Goal: Find specific page/section: Find specific page/section

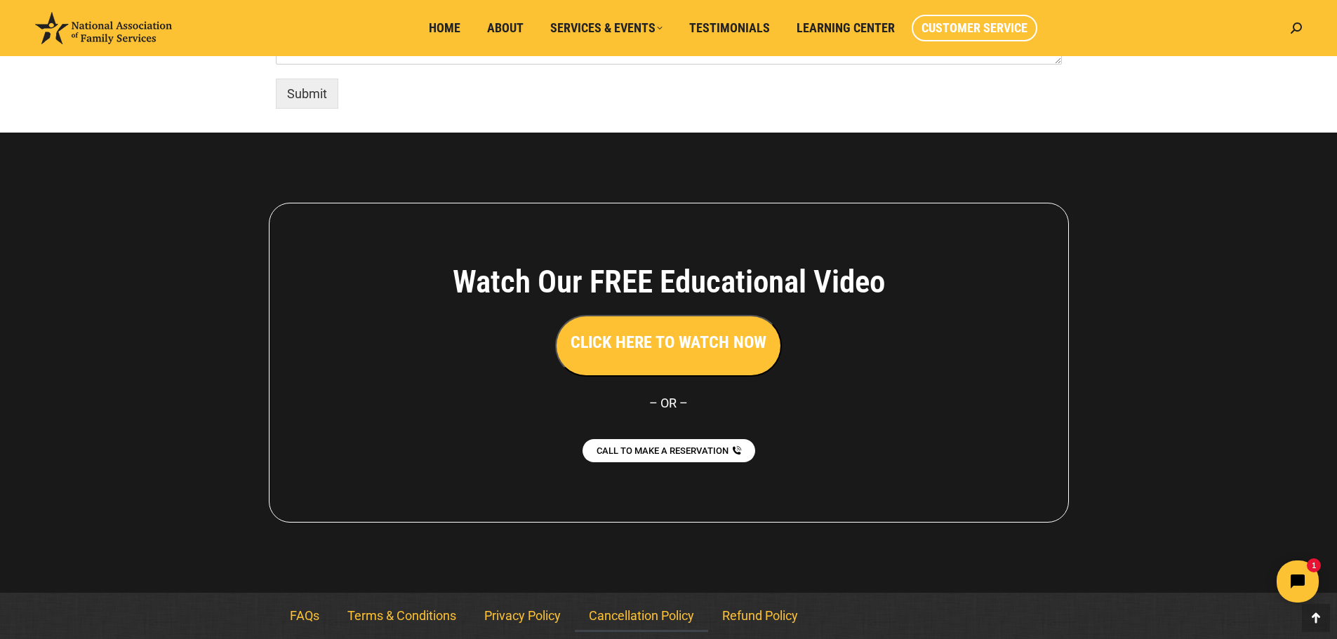
click at [652, 618] on link "Cancellation Policy" at bounding box center [641, 616] width 133 height 32
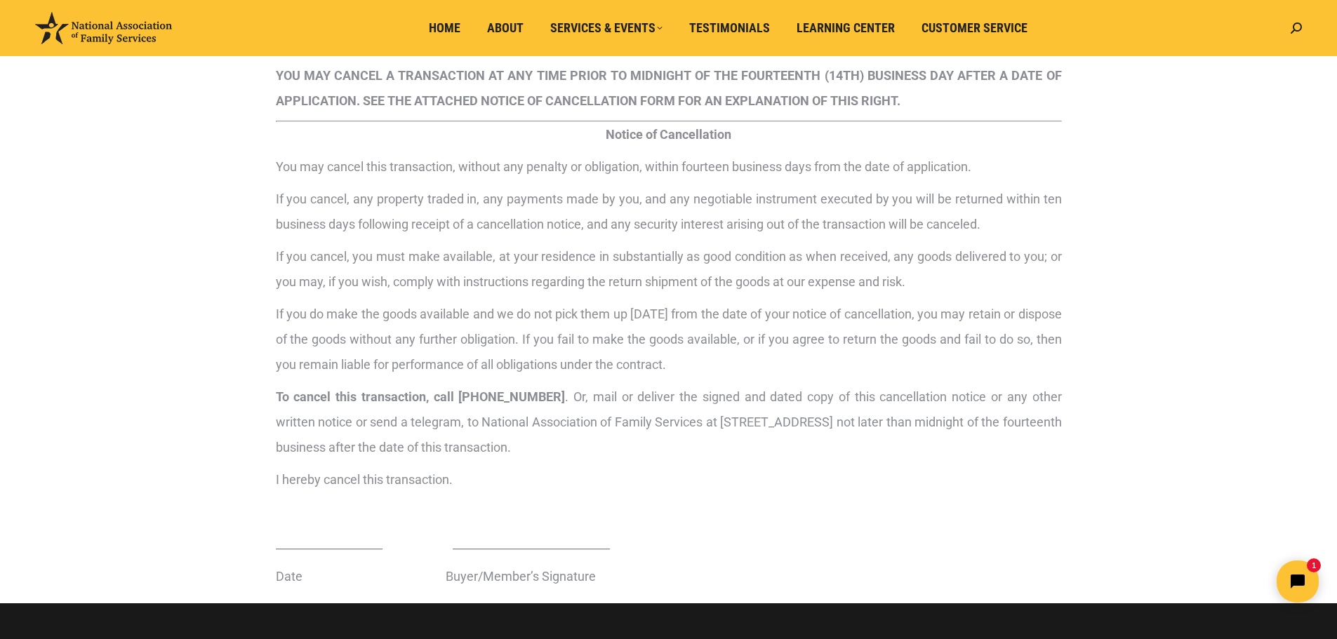
scroll to position [140, 0]
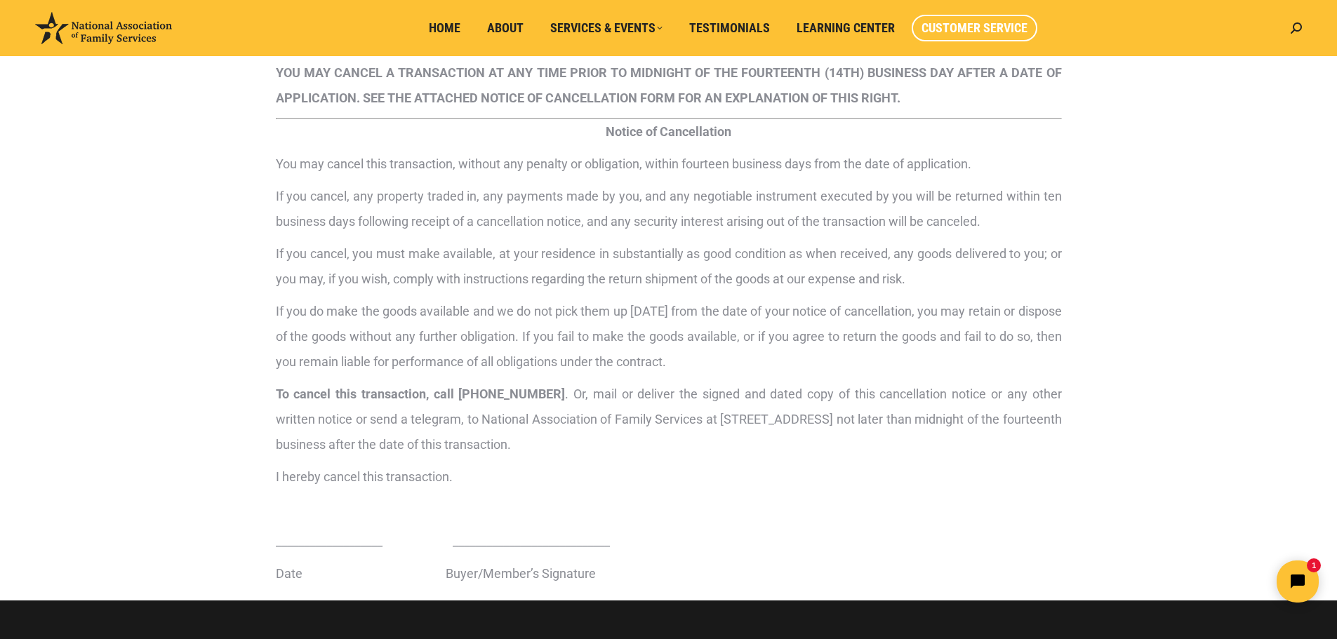
click at [968, 30] on span "Customer Service" at bounding box center [975, 27] width 106 height 15
